Goal: Task Accomplishment & Management: Use online tool/utility

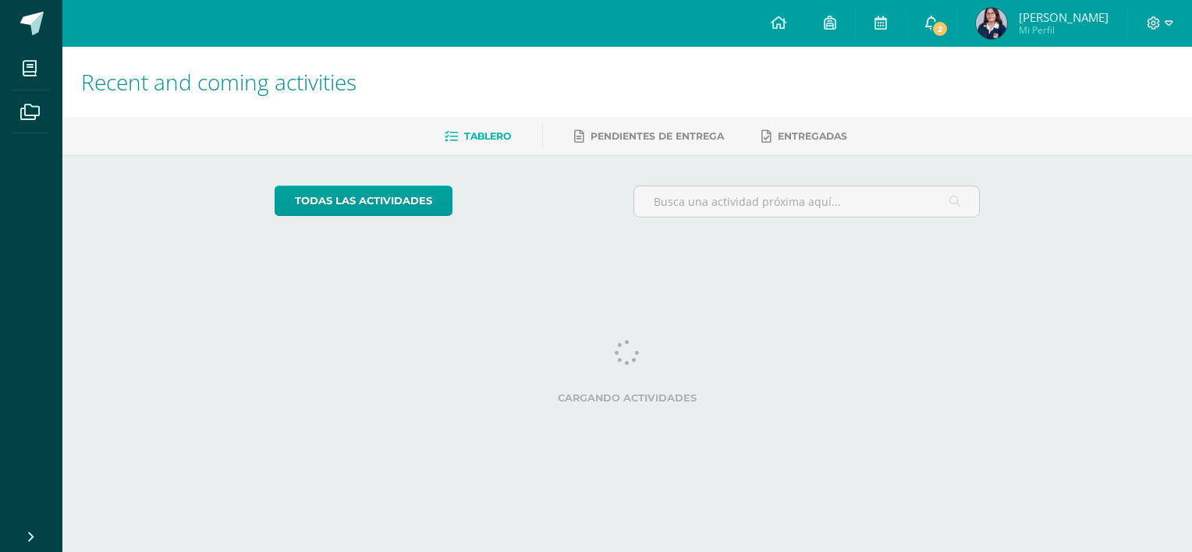
click at [947, 31] on link "2" at bounding box center [932, 23] width 50 height 47
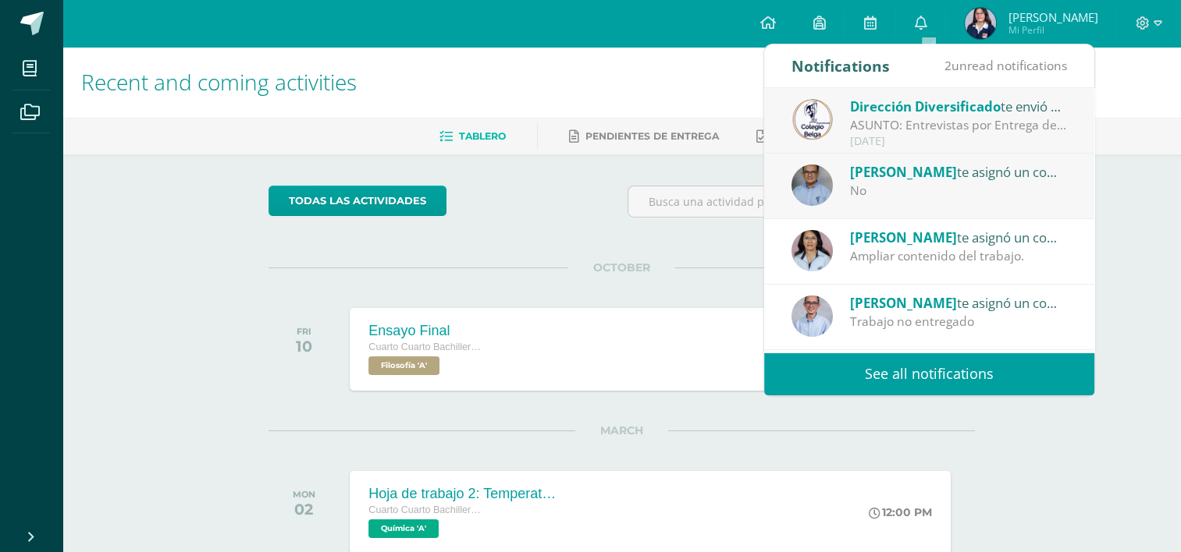
click at [982, 182] on div "No" at bounding box center [958, 191] width 217 height 18
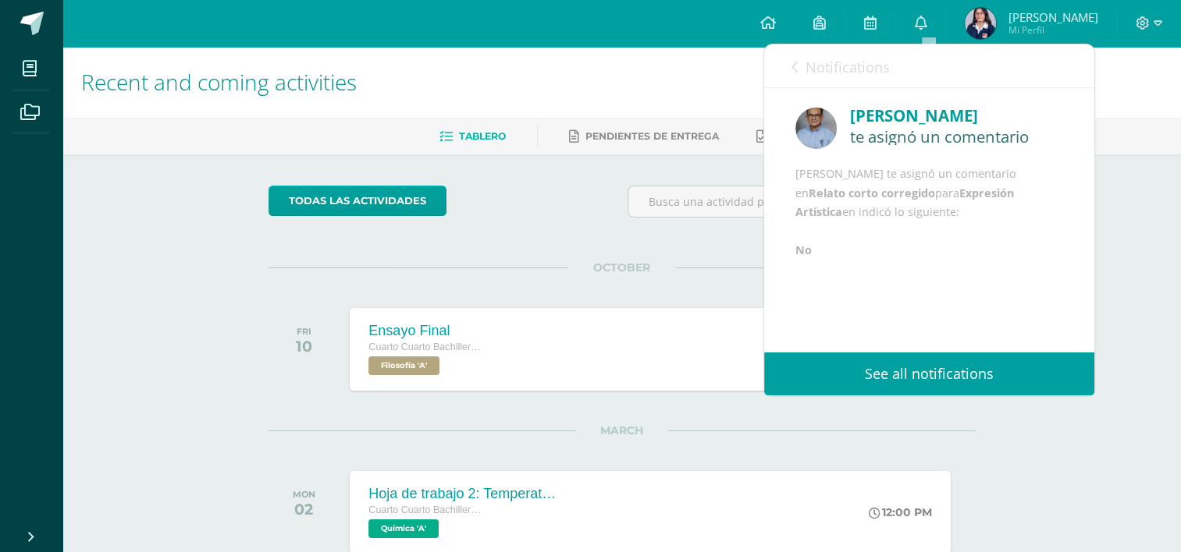
click at [838, 77] on link "Notifications" at bounding box center [840, 66] width 98 height 44
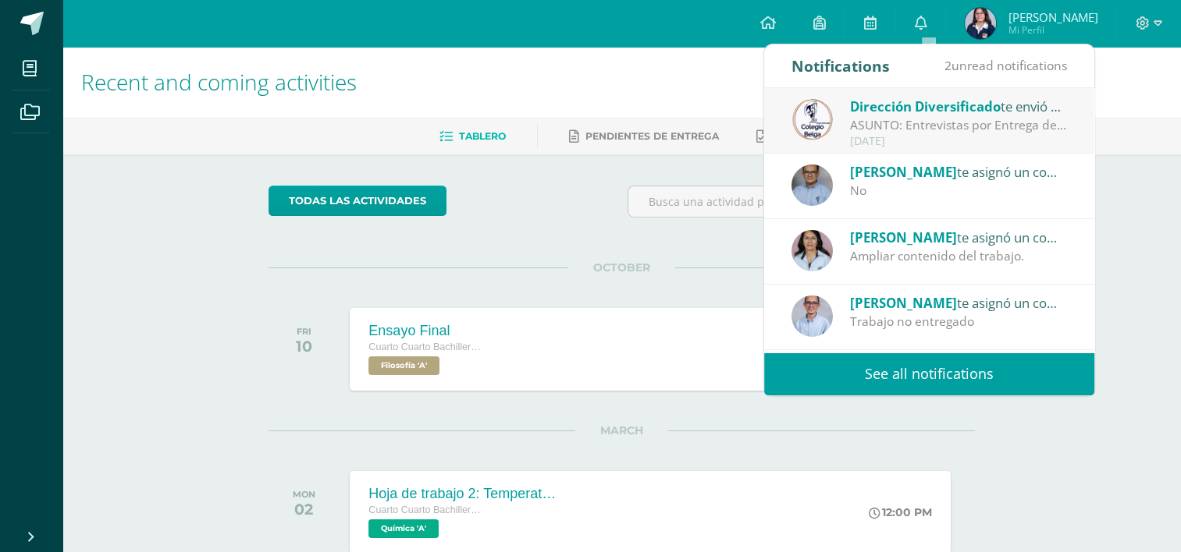
click at [897, 126] on div "ASUNTO: Entrevistas por Entrega de Notas Cuarta Unidad: ASUNTO: Entrevistas por…" at bounding box center [958, 125] width 217 height 18
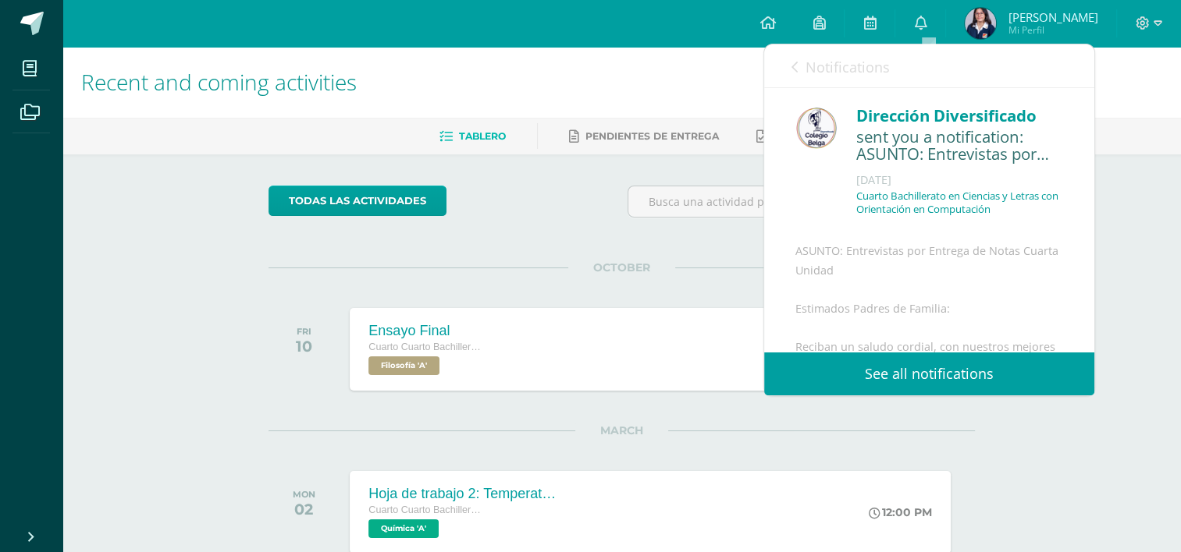
click at [833, 66] on span "Notifications" at bounding box center [847, 67] width 84 height 19
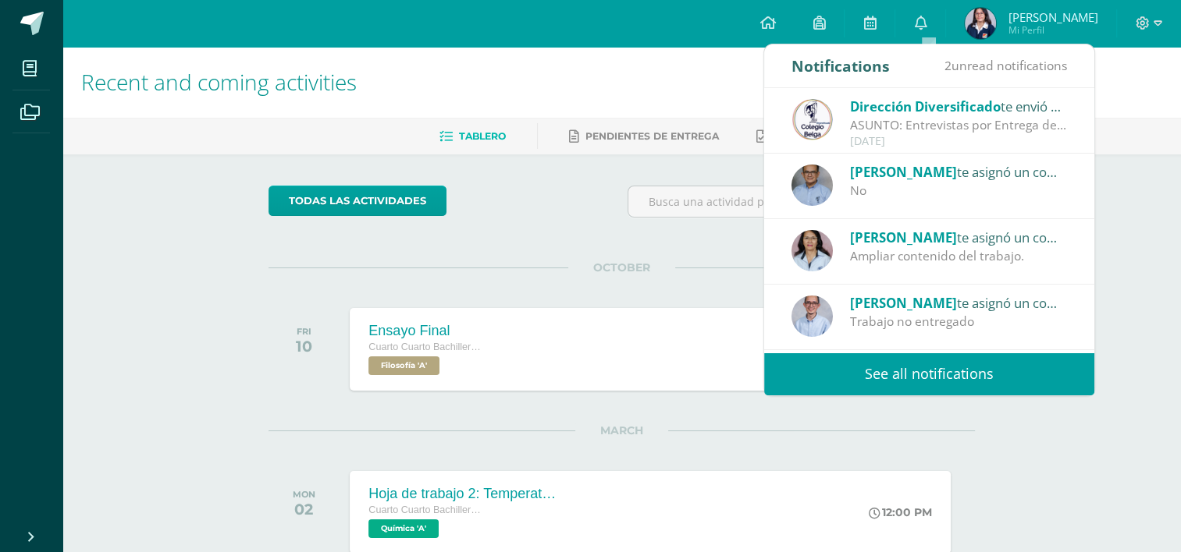
click at [833, 66] on div "Notifications 2 unread notifications Notifications" at bounding box center [929, 66] width 330 height 44
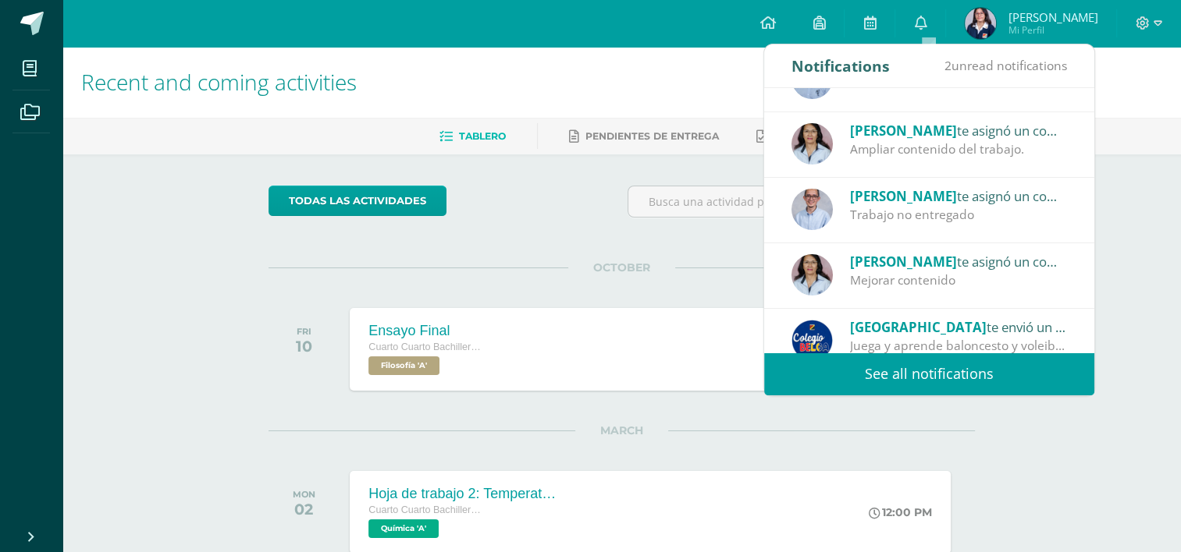
scroll to position [112, 0]
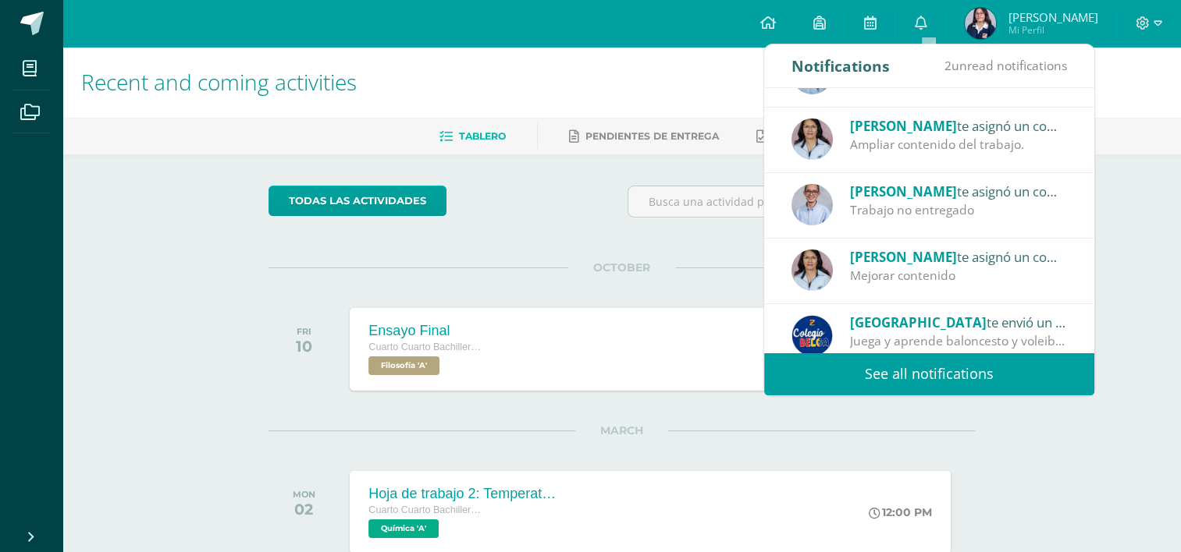
click at [1146, 211] on div "Recent and coming activities Tablero Pendientes de entrega Entregadas todas las…" at bounding box center [621, 426] width 1118 height 759
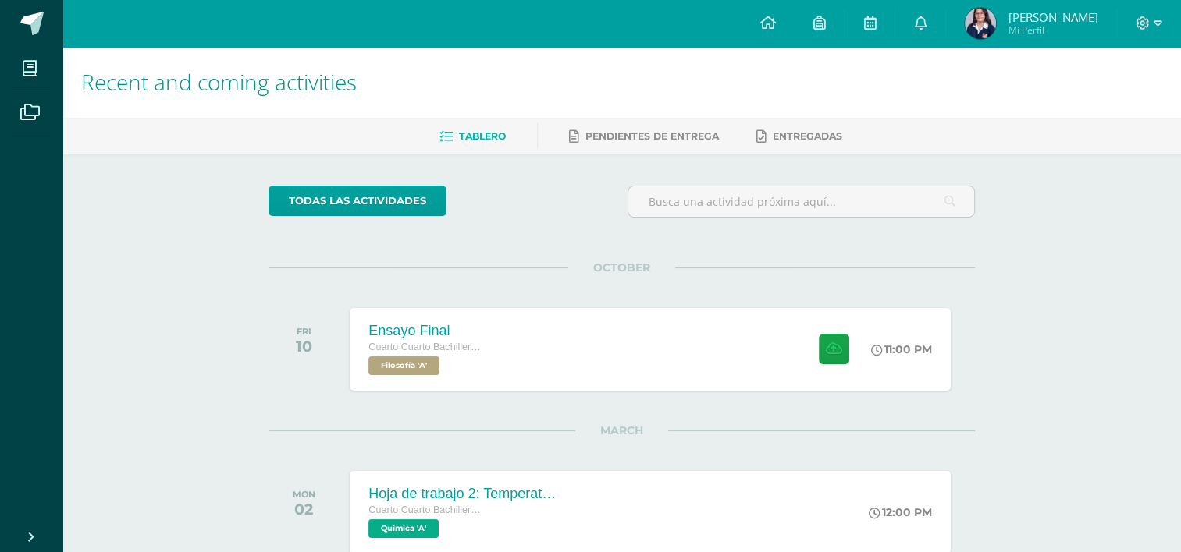
click at [1134, 30] on div at bounding box center [1149, 23] width 64 height 47
click at [1154, 27] on icon at bounding box center [1157, 23] width 9 height 14
click at [1110, 98] on link "Cerrar sesión" at bounding box center [1099, 105] width 123 height 23
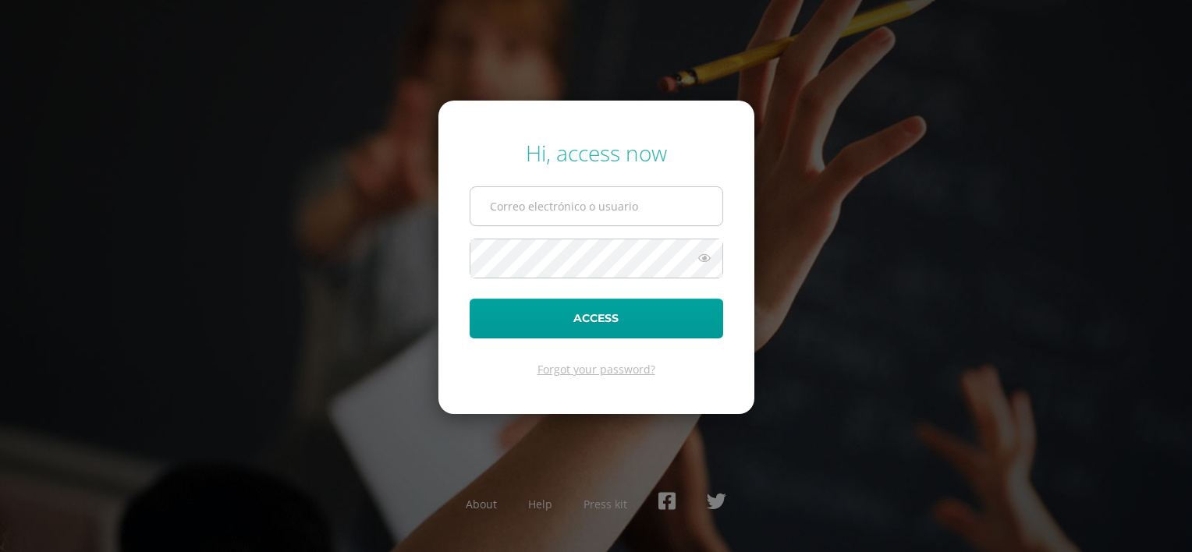
click at [527, 225] on span at bounding box center [597, 206] width 254 height 40
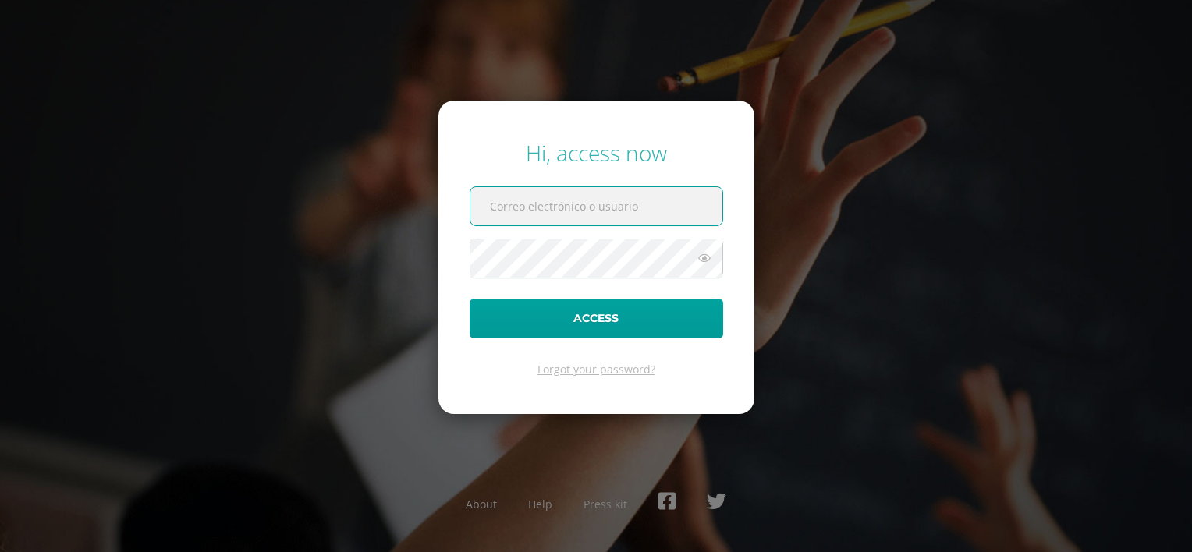
click at [549, 206] on input "text" at bounding box center [597, 206] width 252 height 38
type input "2019244@colegiobelga.edu.gt"
click at [565, 254] on form "Hi, access now 2019244@colegiobelga.edu.gt Access Forgot your password?" at bounding box center [597, 258] width 316 height 314
click at [470, 299] on button "Access" at bounding box center [597, 319] width 254 height 40
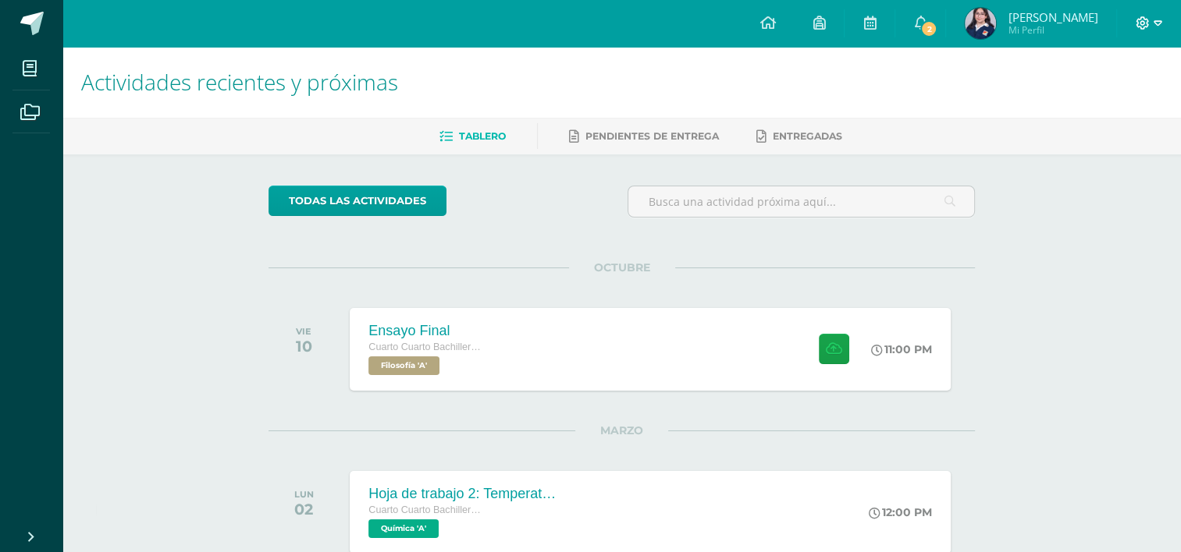
click at [1143, 18] on icon at bounding box center [1142, 22] width 13 height 13
click at [1081, 112] on span "Cerrar sesión" at bounding box center [1107, 105] width 70 height 15
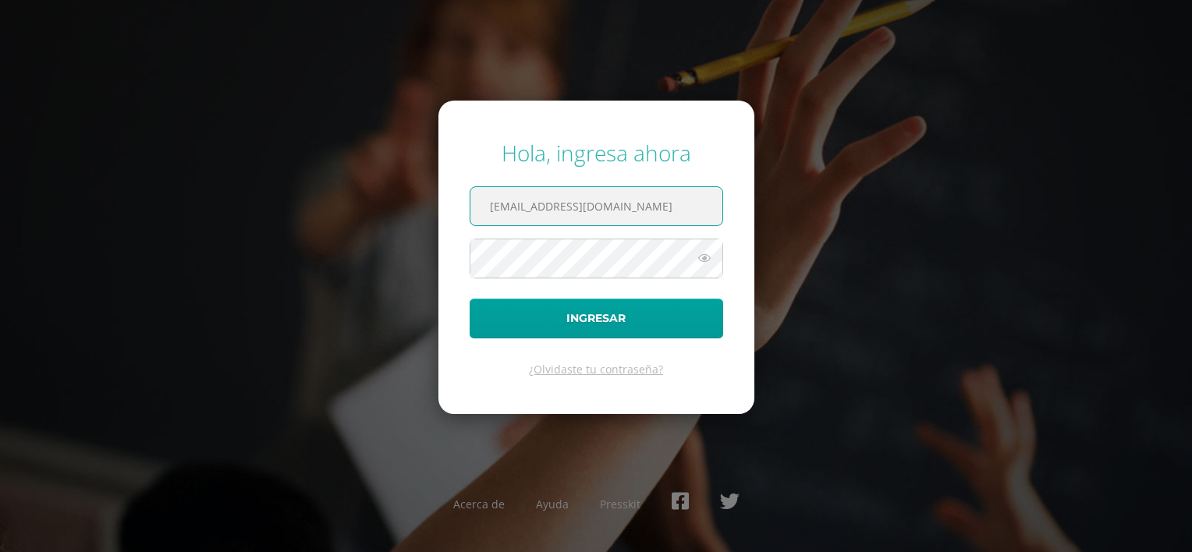
type input "2019784@colegiobelga.edu.gt"
click at [470, 299] on button "Ingresar" at bounding box center [597, 319] width 254 height 40
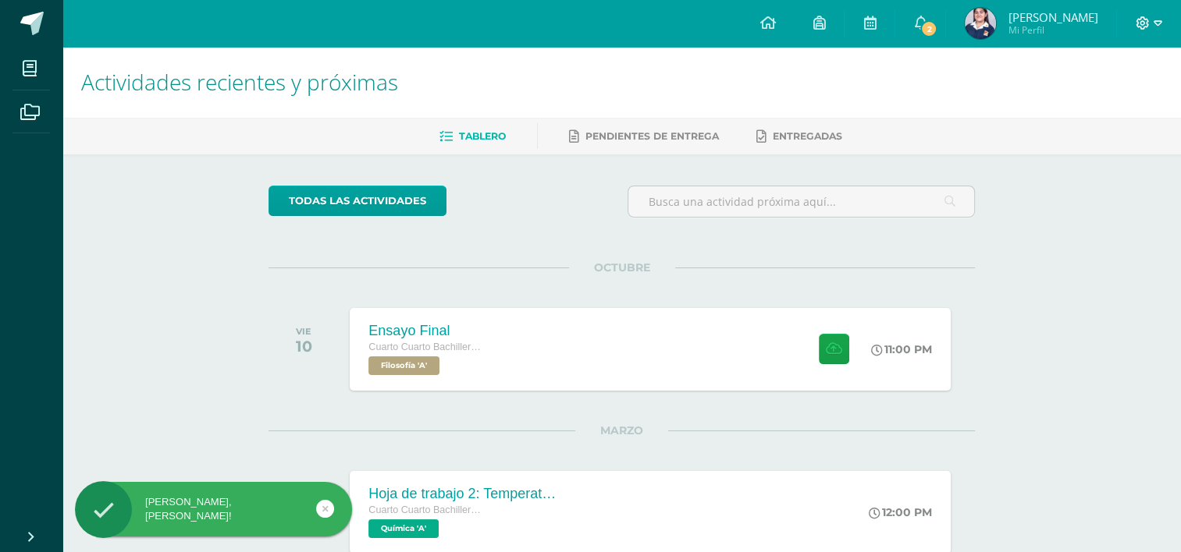
click at [1140, 28] on icon at bounding box center [1142, 23] width 14 height 14
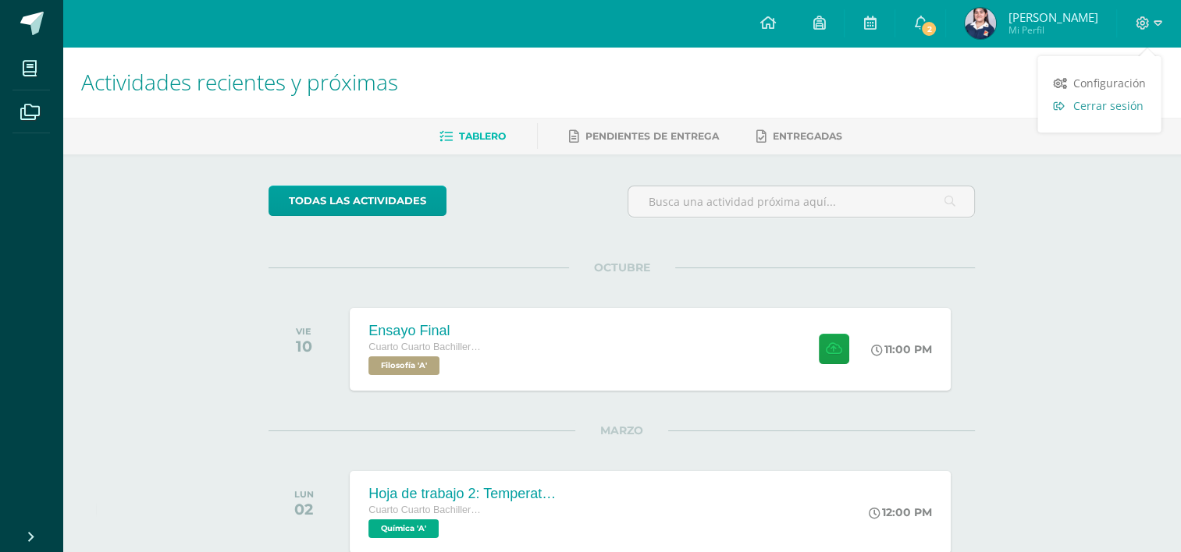
click at [1081, 115] on link "Cerrar sesión" at bounding box center [1098, 105] width 123 height 23
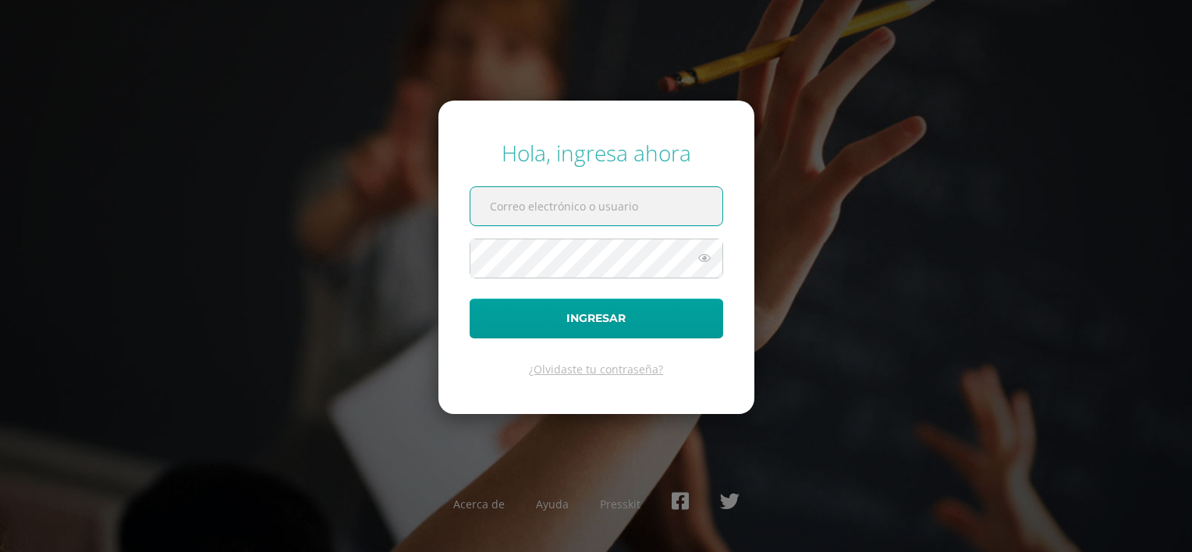
click at [553, 197] on input "text" at bounding box center [597, 206] width 252 height 38
type input "[EMAIL_ADDRESS][DOMAIN_NAME]"
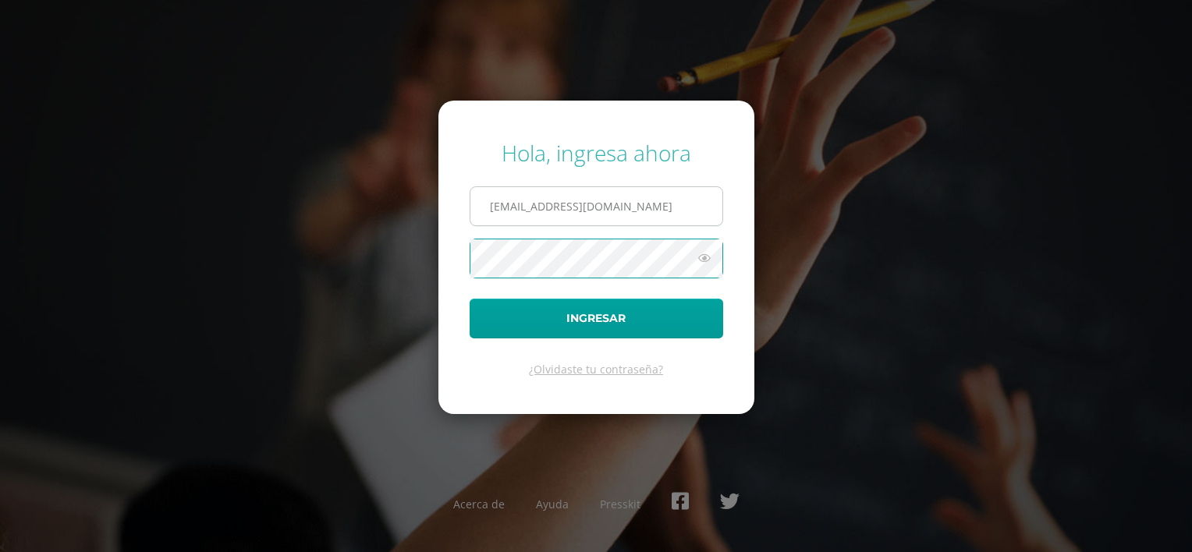
click at [470, 299] on button "Ingresar" at bounding box center [597, 319] width 254 height 40
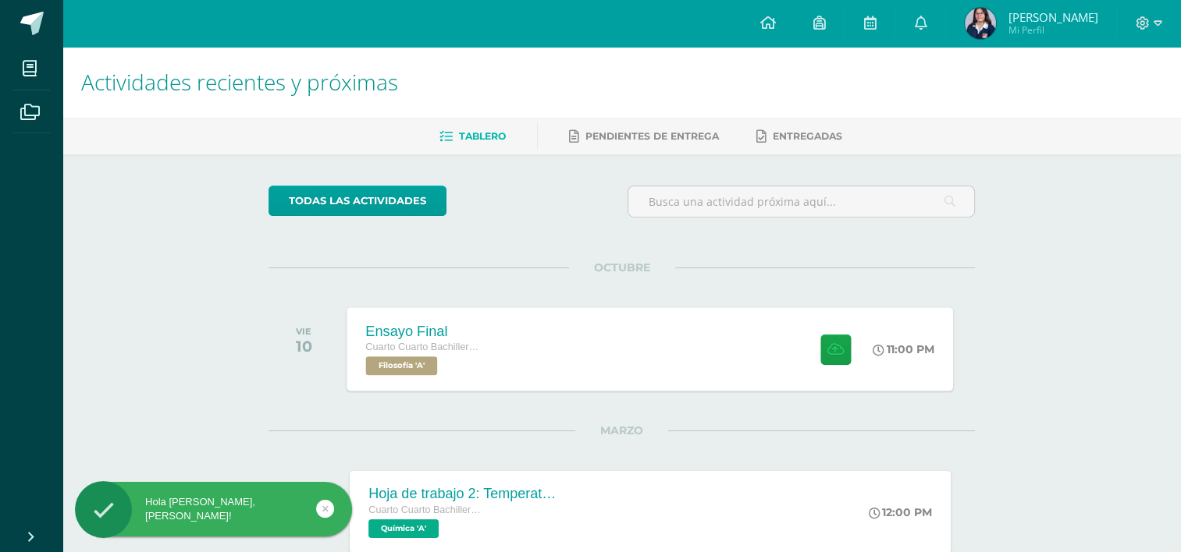
click at [503, 320] on div "Ensayo Final Cuarto Cuarto Bachillerato en Ciencias y Letras con Orientación en…" at bounding box center [650, 348] width 606 height 83
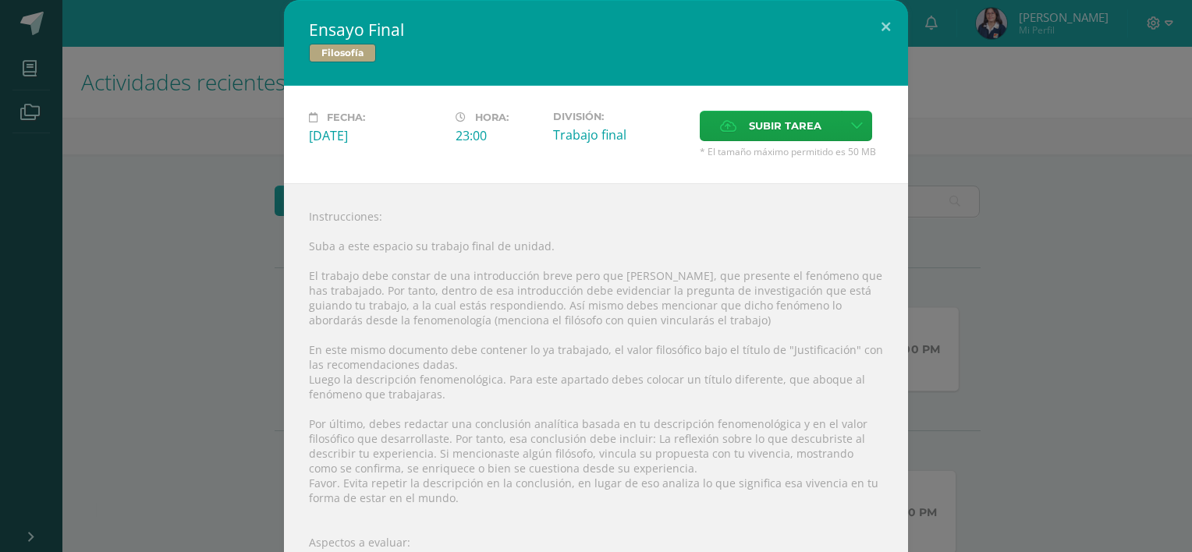
click at [503, 320] on div "Instrucciones: Suba a este espacio su trabajo final de unidad. El trabajo debe …" at bounding box center [596, 477] width 624 height 588
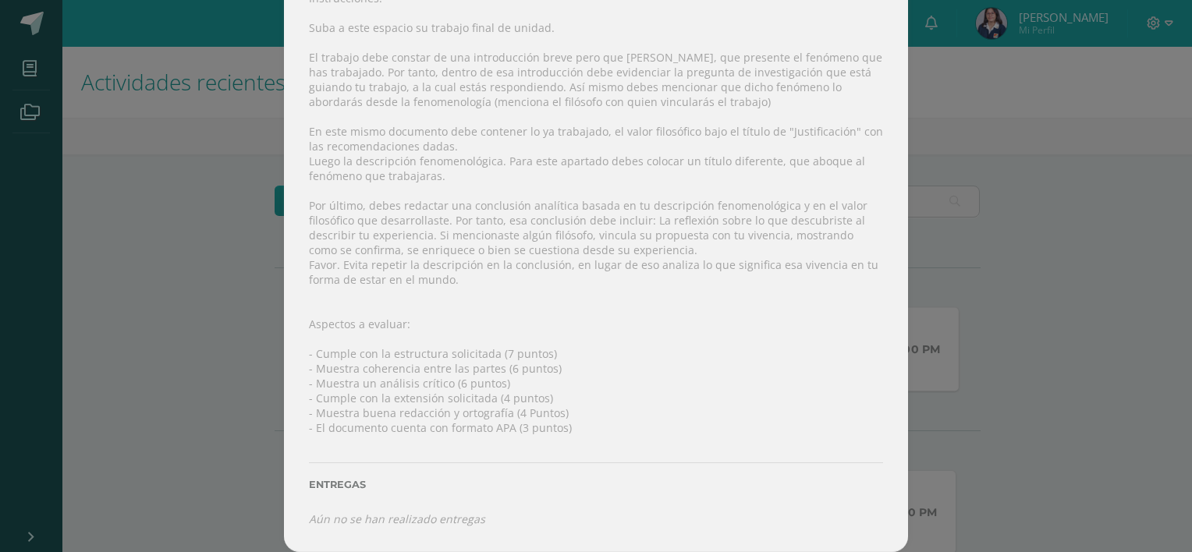
scroll to position [191, 0]
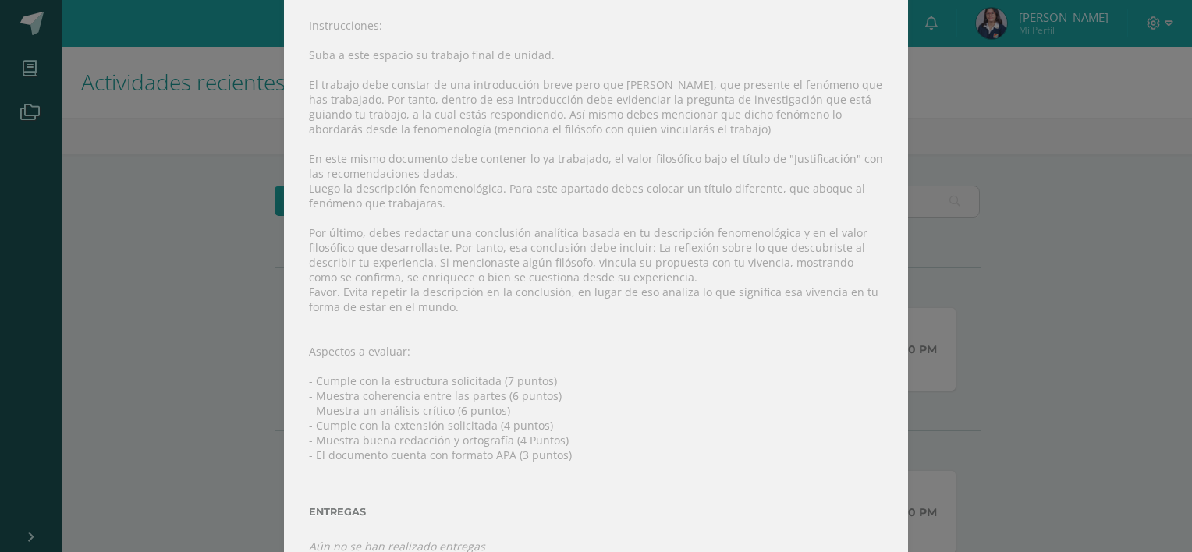
click at [496, 212] on div "Instrucciones: Suba a este espacio su trabajo final de unidad. El trabajo debe …" at bounding box center [596, 286] width 624 height 588
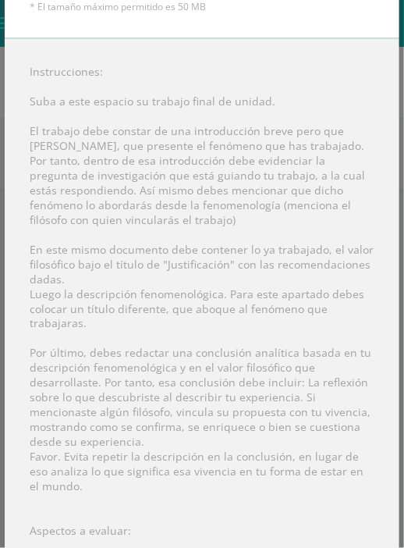
click at [103, 133] on div "Instrucciones: Suba a este espacio su trabajo final de unidad. El trabajo debe …" at bounding box center [202, 398] width 395 height 721
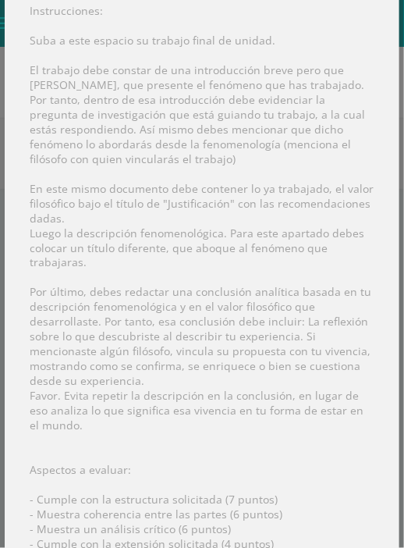
scroll to position [254, 0]
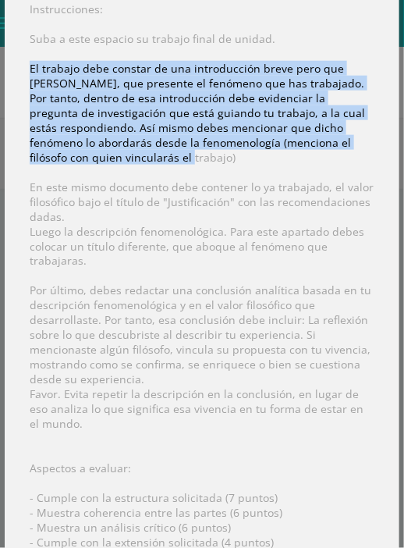
drag, startPoint x: 31, startPoint y: 71, endPoint x: 349, endPoint y: 158, distance: 329.2
click at [349, 158] on div "Instrucciones: Suba a este espacio su trabajo final de unidad. El trabajo debe …" at bounding box center [202, 336] width 395 height 721
click at [61, 107] on div "Instrucciones: Suba a este espacio su trabajo final de unidad. El trabajo debe …" at bounding box center [202, 336] width 395 height 721
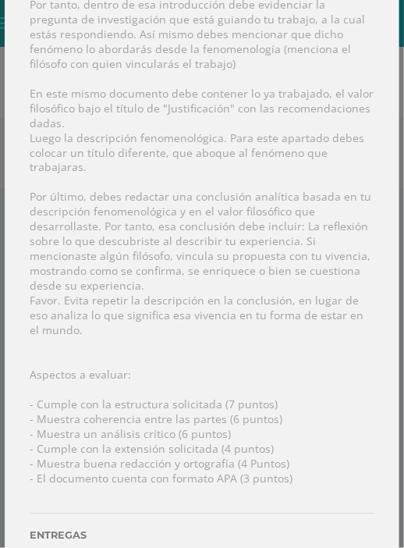
scroll to position [378, 0]
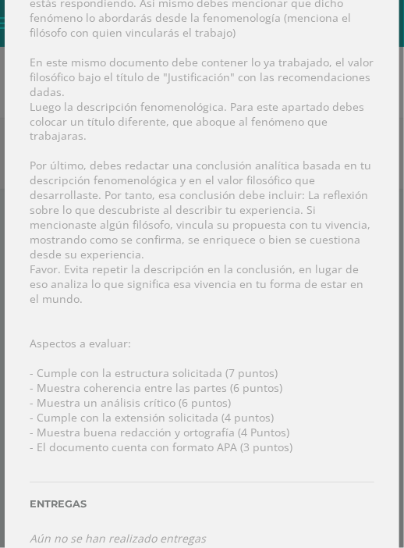
click at [5, 176] on div "Instrucciones: Suba a este espacio su trabajo final de unidad. El trabajo debe …" at bounding box center [202, 211] width 395 height 721
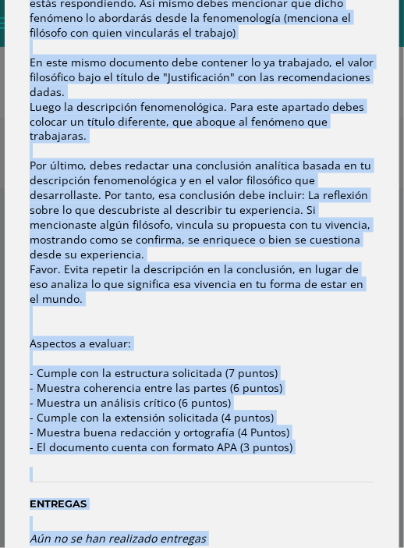
drag, startPoint x: 2, startPoint y: 176, endPoint x: -19, endPoint y: 294, distance: 120.3
click at [0, 294] on html "Ensayo Final Filosofía Fecha: Viernes 10 de Octubre Hora: 23:00 División: Traba…" at bounding box center [202, 470] width 404 height 941
drag, startPoint x: -19, startPoint y: 294, endPoint x: 140, endPoint y: 210, distance: 180.1
click at [140, 210] on div "Instrucciones: Suba a este espacio su trabajo final de unidad. El trabajo debe …" at bounding box center [202, 211] width 395 height 721
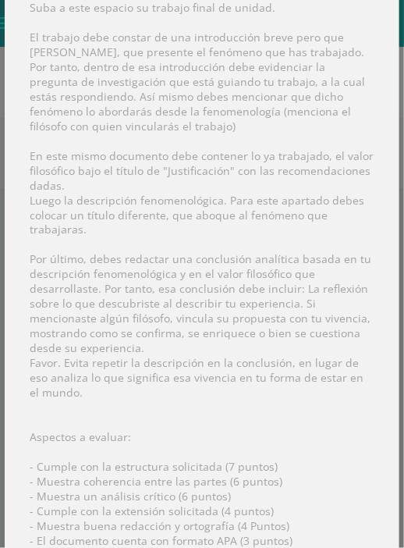
scroll to position [316, 0]
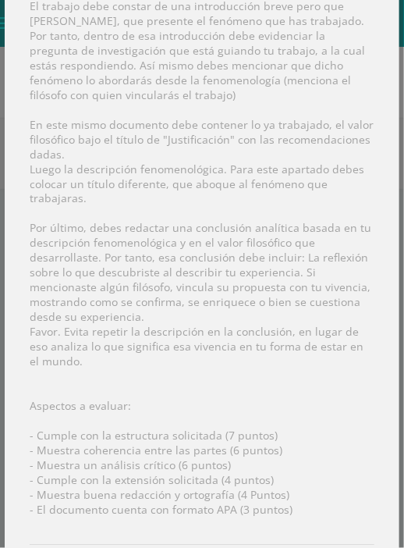
drag, startPoint x: 2, startPoint y: 212, endPoint x: 3, endPoint y: 323, distance: 110.8
click at [3, 323] on div "Ensayo Final Filosofía Fecha: Viernes 10 de Octubre Hora: 23:00 División: Traba…" at bounding box center [202, 274] width 404 height 548
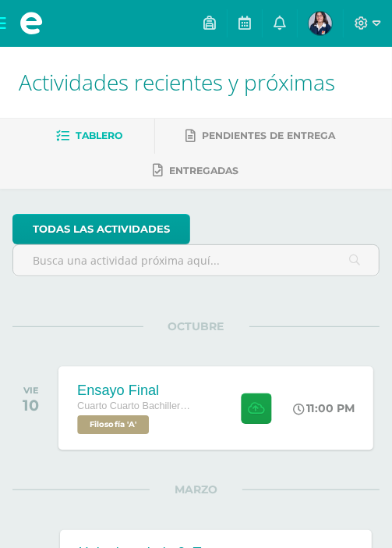
click at [238, 449] on div "Ensayo Final Cuarto Cuarto Bachillerato en Ciencias y Letras con Orientación en…" at bounding box center [216, 407] width 315 height 83
